Goal: Information Seeking & Learning: Learn about a topic

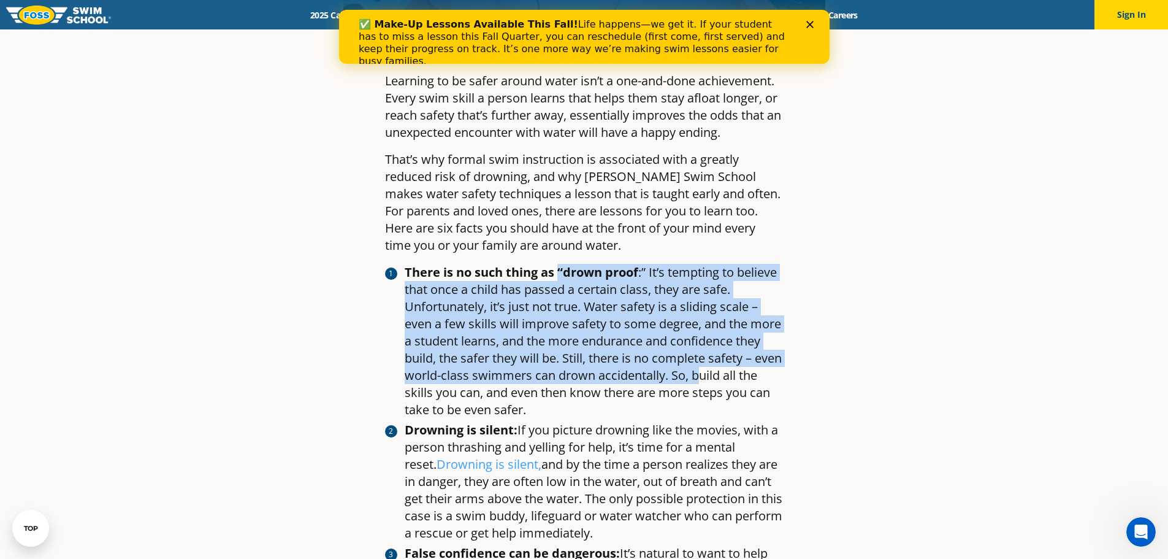
drag, startPoint x: 559, startPoint y: 270, endPoint x: 730, endPoint y: 382, distance: 204.3
click at [730, 382] on li "There is no such thing as “drown proof :” It’s tempting to believe that once a …" at bounding box center [594, 341] width 379 height 155
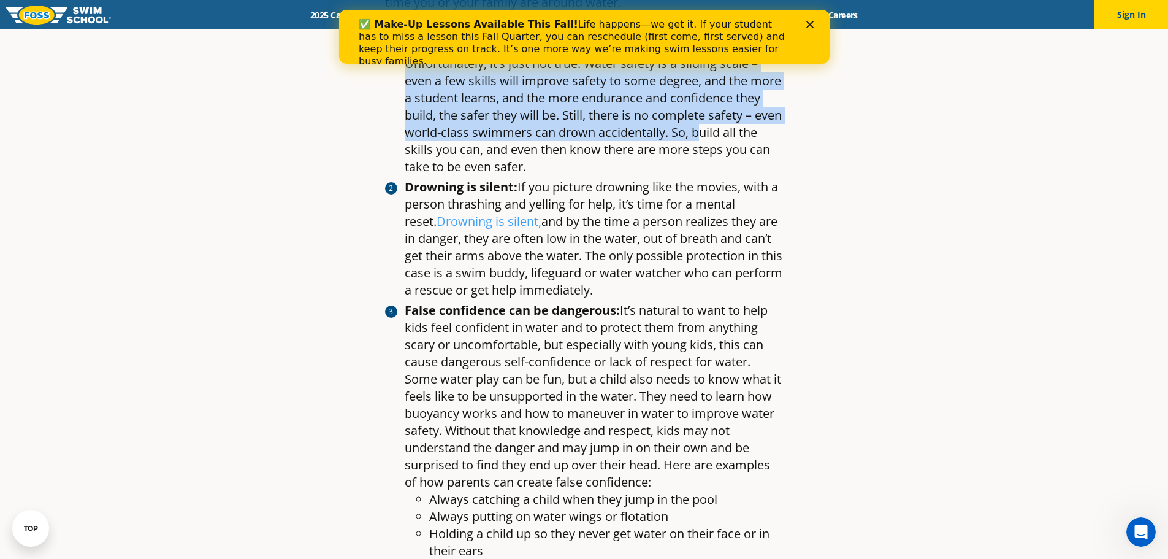
scroll to position [797, 0]
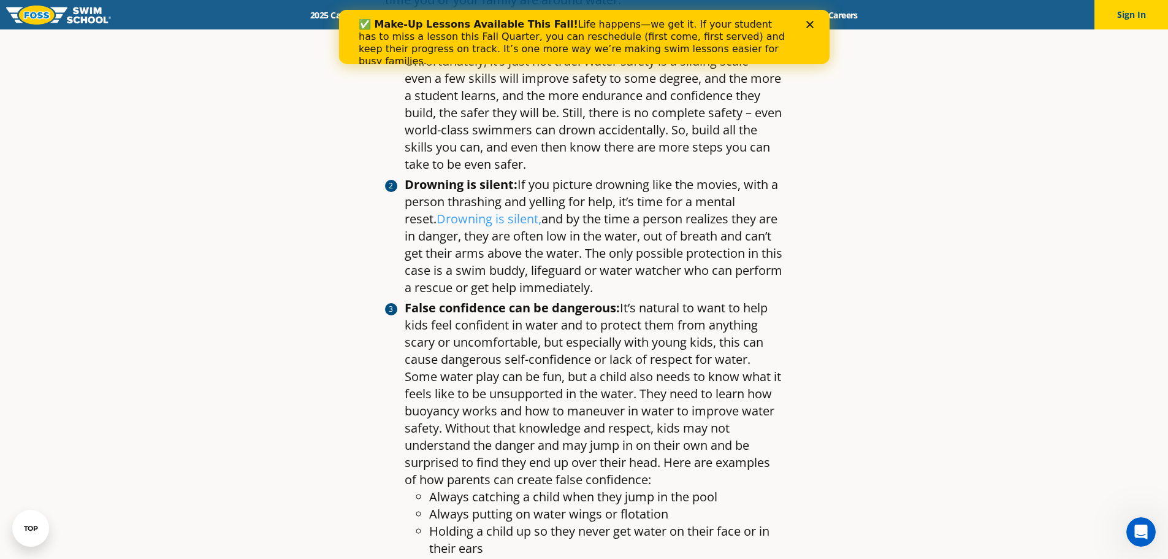
click at [482, 183] on strong "Drowning is silent:" at bounding box center [461, 184] width 113 height 17
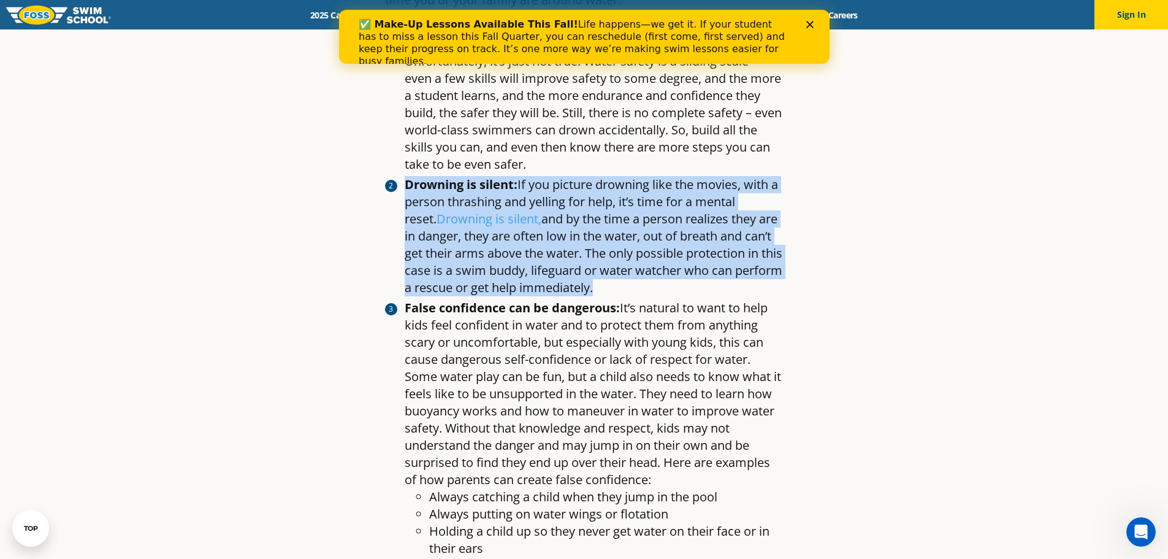
click at [482, 183] on strong "Drowning is silent:" at bounding box center [461, 184] width 113 height 17
click at [624, 186] on li "Drowning is silent: If you picture drowning like the movies, with a person thra…" at bounding box center [594, 236] width 379 height 120
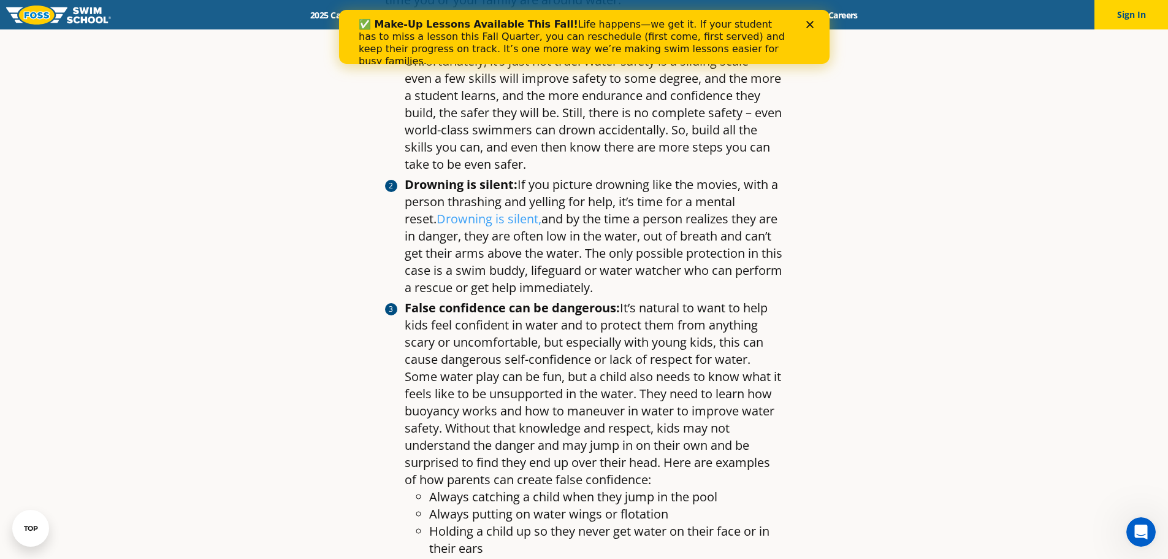
drag, startPoint x: 574, startPoint y: 184, endPoint x: 789, endPoint y: 281, distance: 236.1
click at [789, 281] on article "Water Safety Month: Six Water Safety Facts Every Parent Should Know By [PERSON_…" at bounding box center [585, 193] width 724 height 1836
click at [786, 264] on article "Water Safety Month: Six Water Safety Facts Every Parent Should Know By [PERSON_…" at bounding box center [585, 193] width 724 height 1836
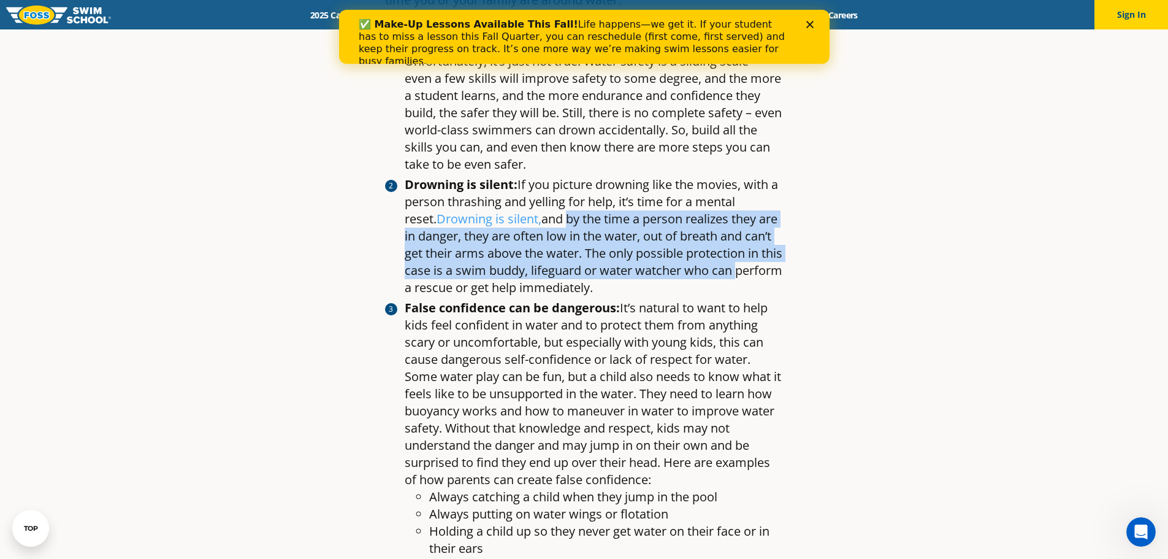
drag, startPoint x: 532, startPoint y: 215, endPoint x: 772, endPoint y: 277, distance: 247.5
click at [772, 277] on li "Drowning is silent: If you picture drowning like the movies, with a person thra…" at bounding box center [594, 236] width 379 height 120
click at [827, 290] on article "Water Safety Month: Six Water Safety Facts Every Parent Should Know By [PERSON_…" at bounding box center [585, 193] width 724 height 1836
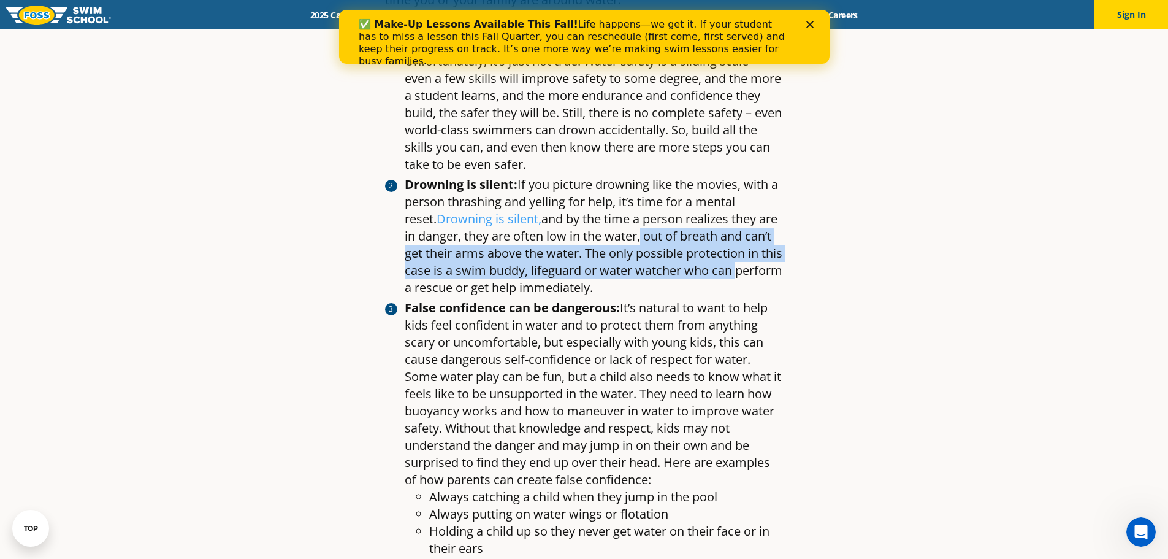
drag, startPoint x: 627, startPoint y: 232, endPoint x: 779, endPoint y: 278, distance: 158.9
click at [779, 278] on li "Drowning is silent: If you picture drowning like the movies, with a person thra…" at bounding box center [594, 236] width 379 height 120
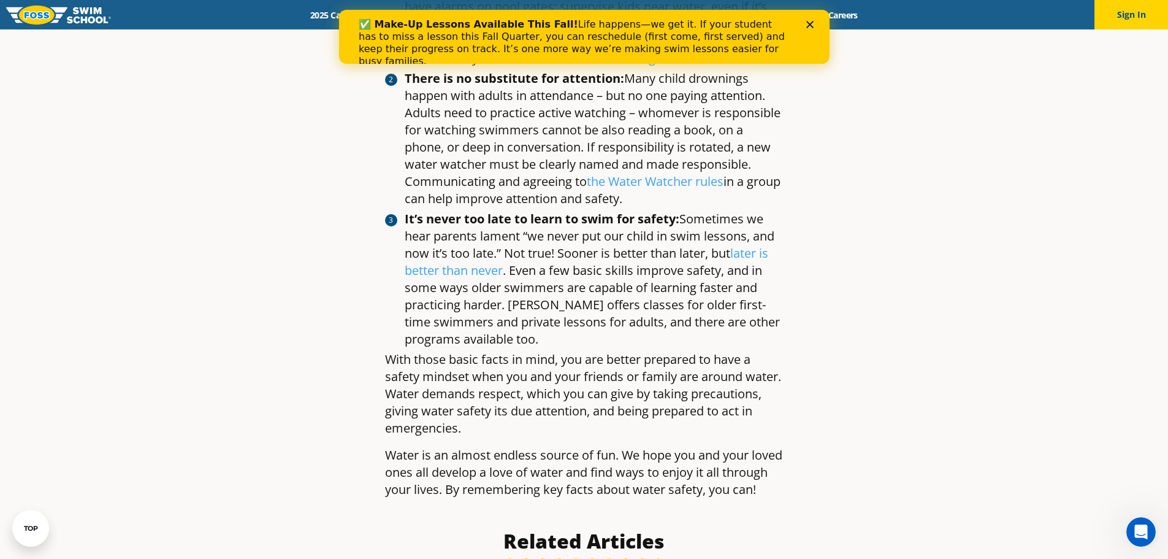
scroll to position [1288, 0]
